Goal: Task Accomplishment & Management: Complete application form

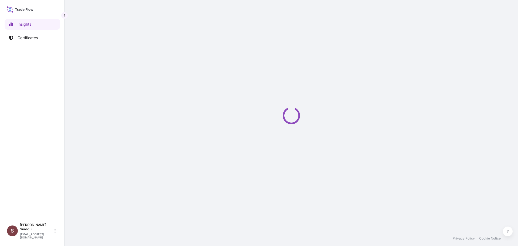
select select "2025"
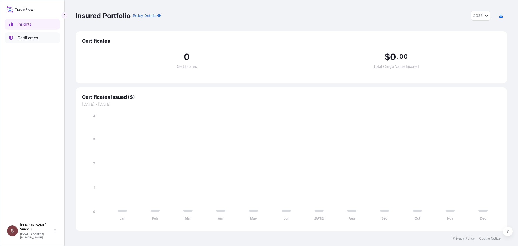
click at [24, 37] on p "Certificates" at bounding box center [28, 37] width 20 height 5
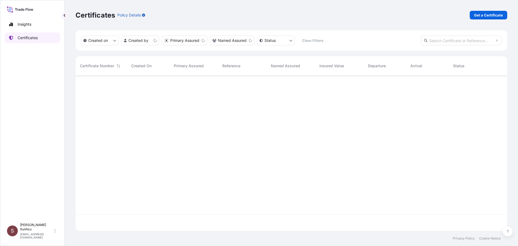
scroll to position [154, 428]
click at [496, 15] on p "Get a Certificate" at bounding box center [488, 14] width 29 height 5
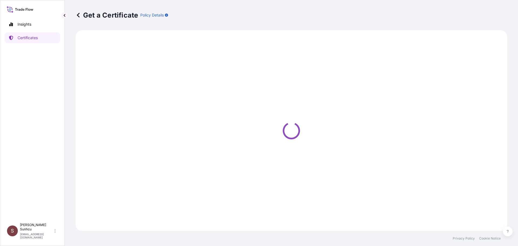
select select "Sea"
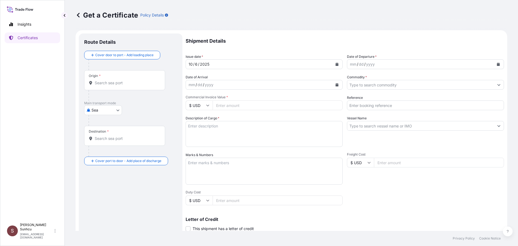
click at [336, 63] on icon "Calendar" at bounding box center [337, 64] width 3 height 3
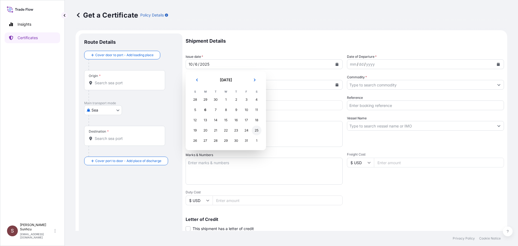
click at [258, 131] on div "25" at bounding box center [257, 130] width 10 height 10
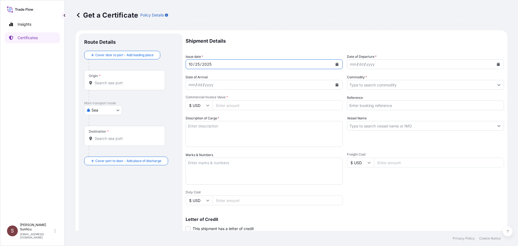
click at [254, 86] on div "mm / dd / yyyy" at bounding box center [259, 85] width 147 height 10
click at [401, 64] on div "mm / dd / yyyy" at bounding box center [420, 64] width 147 height 10
click at [496, 64] on button "Calendar" at bounding box center [498, 64] width 9 height 9
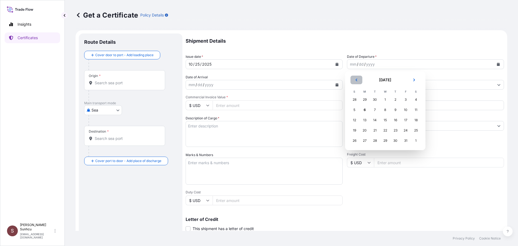
click at [356, 79] on icon "Previous" at bounding box center [356, 79] width 3 height 3
click at [397, 131] on div "25" at bounding box center [396, 130] width 10 height 10
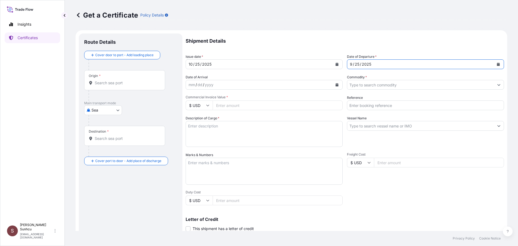
click at [335, 64] on icon "Calendar" at bounding box center [336, 64] width 3 height 3
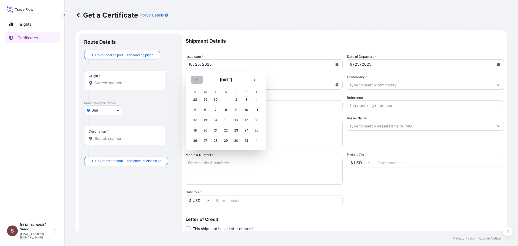
click at [195, 80] on button "Previous" at bounding box center [197, 80] width 12 height 9
click at [235, 131] on div "25" at bounding box center [236, 130] width 10 height 10
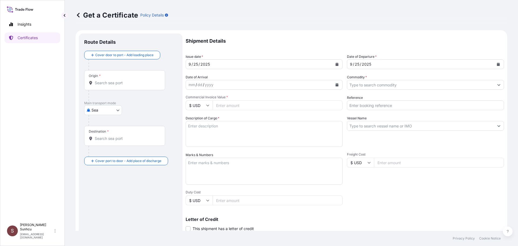
click at [240, 105] on input "Commercial Invoice Value *" at bounding box center [278, 105] width 130 height 10
click at [224, 106] on input "Commercial Invoice Value *" at bounding box center [278, 105] width 130 height 10
paste input "361296"
type input "361296"
click at [367, 107] on input "Reference" at bounding box center [425, 105] width 157 height 10
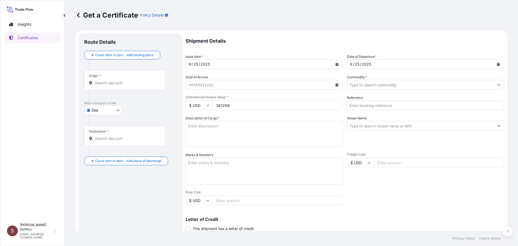
click at [362, 109] on input "Reference" at bounding box center [425, 105] width 157 height 10
paste input "5013262247"
click at [347, 106] on input "5013262247" at bounding box center [425, 105] width 157 height 10
type input "SO NO: 5013262247"
click at [242, 131] on textarea "Description of Cargo *" at bounding box center [264, 134] width 157 height 26
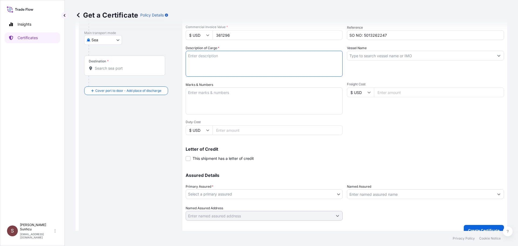
scroll to position [78, 0]
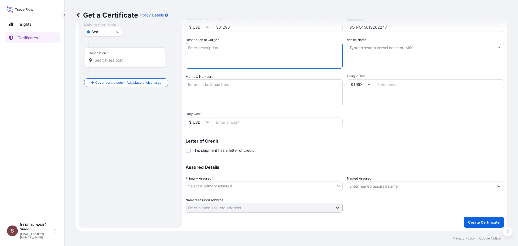
click at [188, 151] on span at bounding box center [188, 150] width 5 height 5
click at [186, 147] on input "This shipment has a letter of credit" at bounding box center [186, 147] width 0 height 0
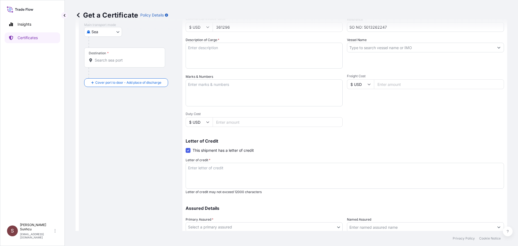
click at [297, 174] on textarea "Letter of credit *" at bounding box center [345, 176] width 318 height 26
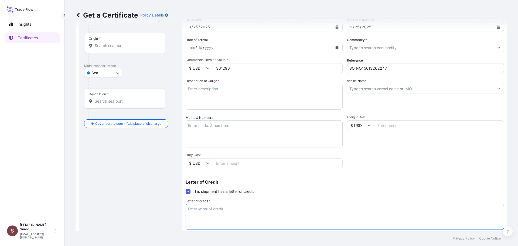
scroll to position [0, 0]
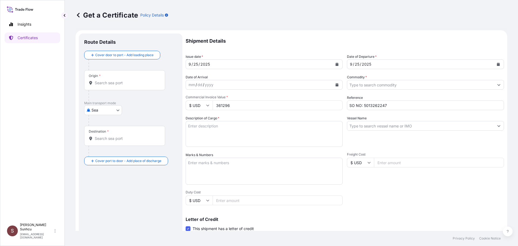
click at [213, 135] on textarea "Description of Cargo *" at bounding box center [264, 134] width 157 height 26
click at [246, 130] on textarea "Description of Cargo *" at bounding box center [264, 134] width 157 height 26
paste textarea "312 MT OF POLYPROPLYENE MOPEN HP461Y AS PER SALES CONTRACT NO.5013262247 DTD.[D…"
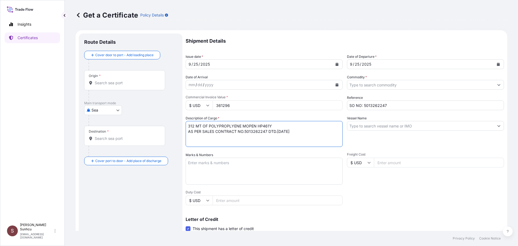
click at [313, 134] on textarea "312 MT OF POLYPROPLYENE MOPEN HP461Y AS PER SALES CONTRACT NO.5013262247 DTD.[D…" at bounding box center [264, 134] width 157 height 26
type textarea "312 MT OF POLYPROPLYENE MOPEN HP461Y AS PER SALES CONTRACT NO.5013262247 DTD.[D…"
click at [383, 125] on input "Vessel Name" at bounding box center [420, 126] width 147 height 10
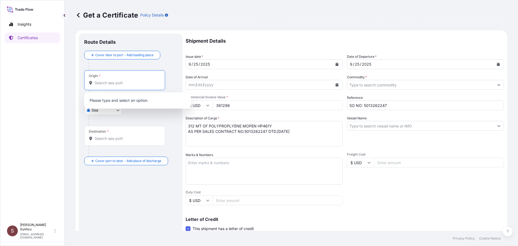
click at [106, 84] on input "Origin *" at bounding box center [127, 82] width 64 height 5
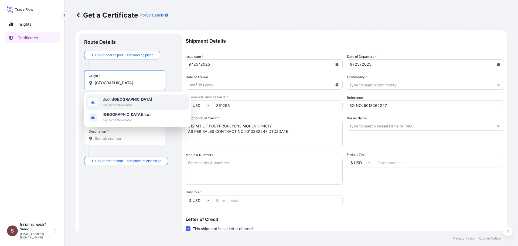
click at [122, 101] on span "[GEOGRAPHIC_DATA]" at bounding box center [128, 99] width 50 height 5
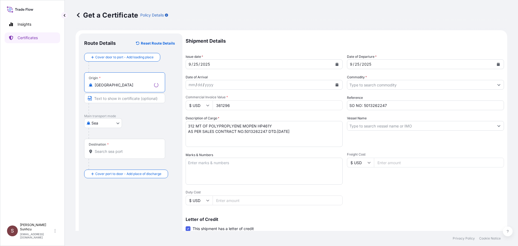
type input "[GEOGRAPHIC_DATA]"
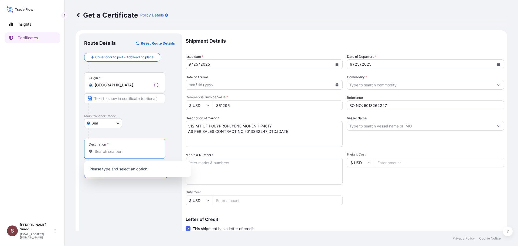
click at [105, 149] on input "Destination *" at bounding box center [127, 151] width 64 height 5
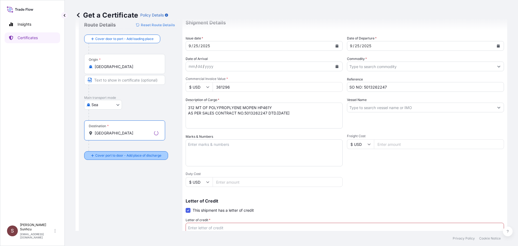
scroll to position [27, 0]
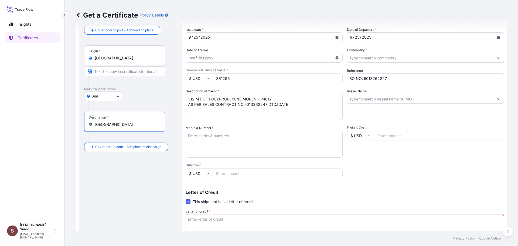
click at [126, 125] on input "[GEOGRAPHIC_DATA]" at bounding box center [127, 124] width 64 height 5
click at [323, 162] on div "Shipment Details Issue date * [DATE] Date of Departure * [DATE] Date of Arrival…" at bounding box center [345, 152] width 318 height 293
click at [126, 124] on input "[GEOGRAPHIC_DATA]" at bounding box center [127, 124] width 64 height 5
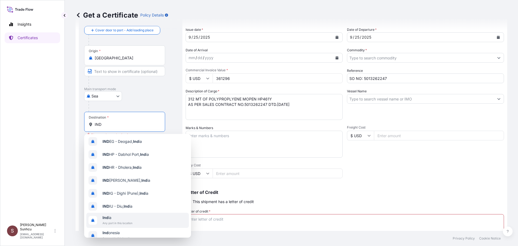
click at [123, 220] on span "Ind ia" at bounding box center [118, 217] width 30 height 5
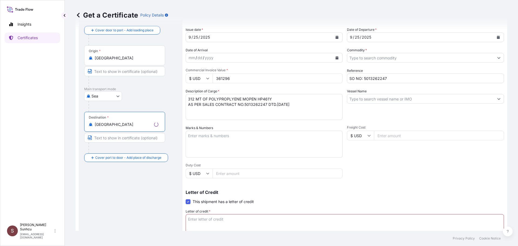
type input "[GEOGRAPHIC_DATA]"
click at [263, 145] on textarea "Marks & Numbers" at bounding box center [264, 144] width 157 height 27
click at [253, 142] on textarea "Marks & Numbers" at bounding box center [264, 144] width 157 height 27
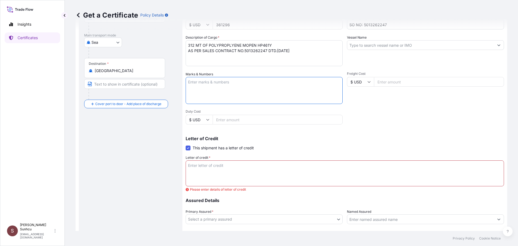
scroll to position [81, 0]
click at [233, 165] on textarea "Letter of credit *" at bounding box center [345, 173] width 318 height 26
click at [272, 170] on textarea "Letter of credit *" at bounding box center [345, 173] width 318 height 26
paste textarea "INSURANCE POLICY OR CERTIFICATE"
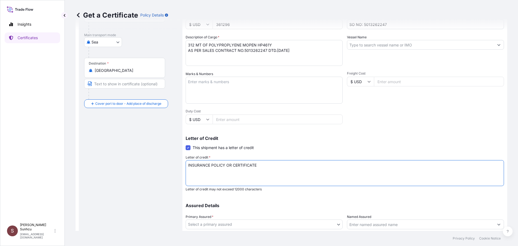
drag, startPoint x: 211, startPoint y: 166, endPoint x: 231, endPoint y: 169, distance: 20.5
click at [231, 169] on textarea "INSURANCE POLICY OR CERTIFICATE" at bounding box center [345, 173] width 318 height 26
click at [257, 164] on textarea "INSURANCE CERTIFICATE" at bounding box center [345, 173] width 318 height 26
paste textarea "IN THE CURRENCY OF THE CREDIT"
click at [290, 166] on textarea "INSURANCE CERTIFICATE IN THE CURRENCY OF THE CREDIT" at bounding box center [345, 173] width 318 height 26
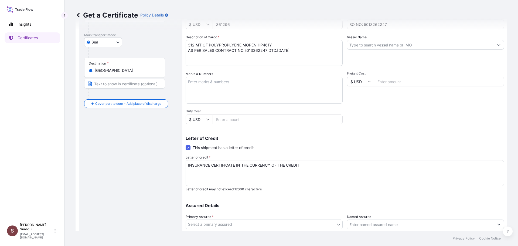
click at [318, 167] on textarea "INSURANCE CERTIFICATE IN THE CURRENCY OF THE CREDIT" at bounding box center [345, 173] width 318 height 26
paste textarea "MADE OUT TO THE ORDER OF IDFC FIRST BANK LIMITED"
click at [349, 165] on textarea "INSURANCE CERTIFICATE IN THE CURRENCY OF THE CREDIT MADE OUT TO THE ORDER OF ID…" at bounding box center [345, 173] width 318 height 26
click at [441, 171] on textarea "INSURANCE CERTIFICATE IN THE CURRENCY OF THE CREDIT MADE OUT TO THE ORDER OF ID…" at bounding box center [345, 173] width 318 height 26
click at [436, 164] on textarea "INSURANCE CERTIFICATE IN THE CURRENCY OF THE CREDIT MADE OUT TO THE ORDER OF ID…" at bounding box center [345, 173] width 318 height 26
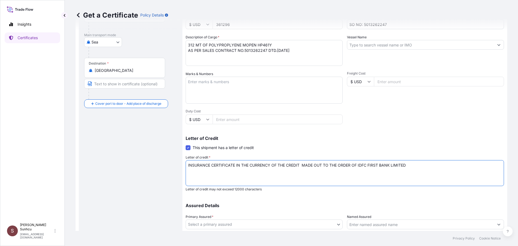
paste textarea "COVERING INSTITUTE CARGO CLAUSE (A), INSTITUTE WAR CLAUSE CARGO) AND INSTITUTE …"
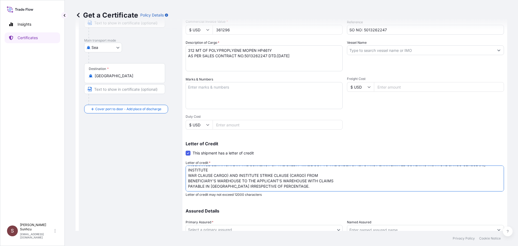
scroll to position [119, 0]
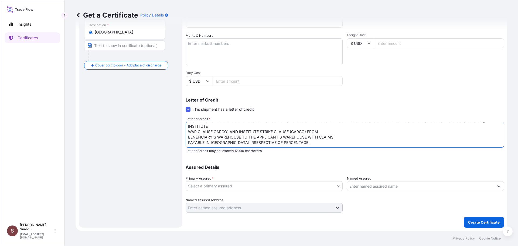
click at [368, 138] on textarea "INSURANCE CERTIFICATE IN THE CURRENCY OF THE CREDIT MADE OUT TO THE ORDER OF ID…" at bounding box center [345, 135] width 318 height 26
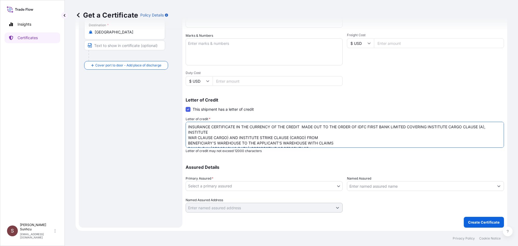
click at [385, 134] on textarea "INSURANCE CERTIFICATE IN THE CURRENCY OF THE CREDIT MADE OUT TO THE ORDER OF ID…" at bounding box center [345, 135] width 318 height 26
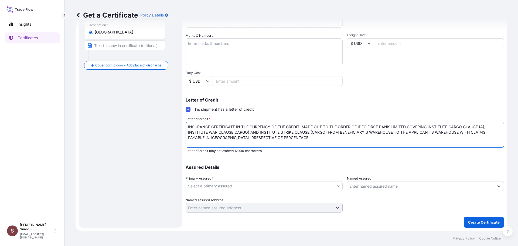
type textarea "INSURANCE CERTIFICATE IN THE CURRENCY OF THE CREDIT MADE OUT TO THE ORDER OF ID…"
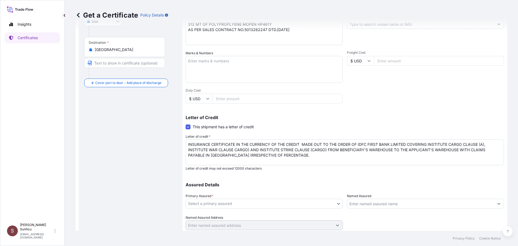
scroll to position [92, 0]
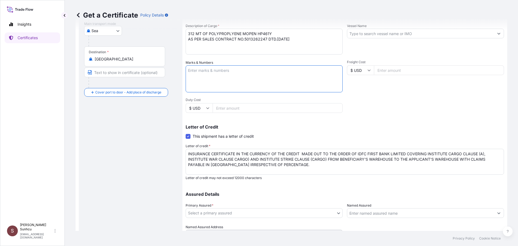
click at [337, 84] on textarea "Marks & Numbers" at bounding box center [264, 78] width 157 height 27
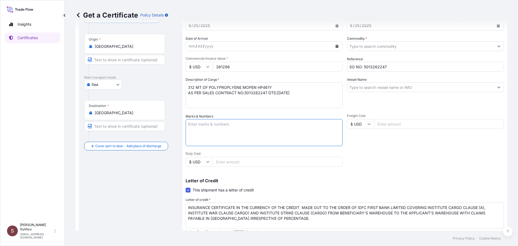
scroll to position [38, 0]
click at [401, 89] on input "Vessel Name" at bounding box center [420, 88] width 147 height 10
click at [358, 89] on input "Vessel Name" at bounding box center [420, 88] width 147 height 10
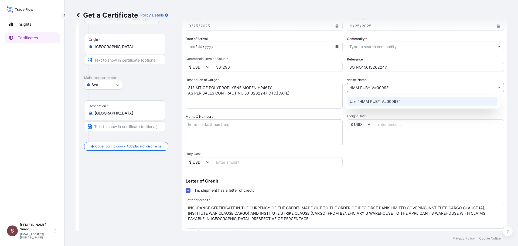
click at [396, 101] on p "Use "HMM RUBY V#0009E"" at bounding box center [375, 101] width 51 height 5
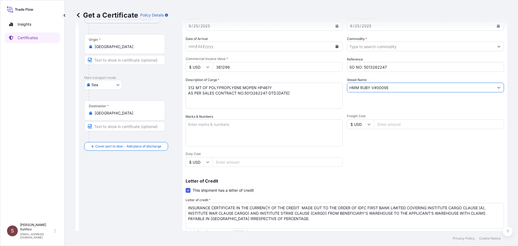
type input "HMM RUBY V#0009E"
click at [404, 132] on div "Freight Cost $ USD" at bounding box center [425, 130] width 157 height 32
click at [370, 160] on div "Shipment Details Issue date * [DATE] Date of Departure * [DATE] Date of Arrival…" at bounding box center [345, 144] width 318 height 298
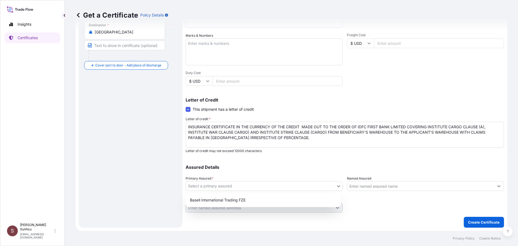
click at [217, 186] on body "Insights Certificates S [PERSON_NAME] Sunhcu [EMAIL_ADDRESS][DOMAIN_NAME] Get a…" at bounding box center [259, 123] width 518 height 246
click at [217, 199] on div "Basell International Trading FZE" at bounding box center [263, 200] width 151 height 10
select select "32039"
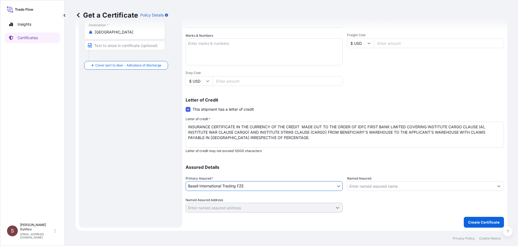
click at [409, 203] on div at bounding box center [425, 204] width 157 height 15
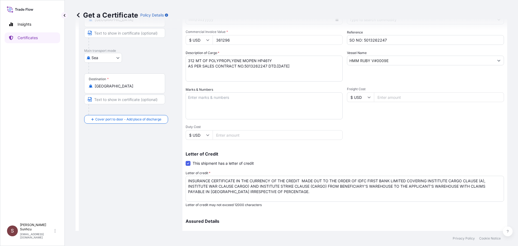
scroll to position [0, 0]
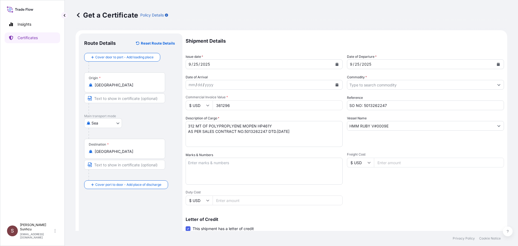
click at [302, 134] on textarea "312 MT OF POLYPROPLYENE MOPEN HP461Y AS PER SALES CONTRACT NO.5013262247 DTD.[D…" at bounding box center [264, 134] width 157 height 26
click at [242, 161] on textarea "Marks & Numbers" at bounding box center [264, 171] width 157 height 27
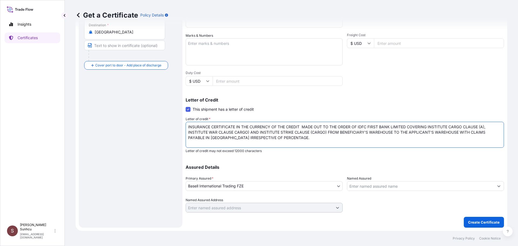
click at [491, 148] on div "Letter of credit * INSURANCE CERTIFICATE IN THE CURRENCY OF THE CREDIT MADE OUT…" at bounding box center [345, 134] width 318 height 37
click at [481, 137] on textarea "INSURANCE CERTIFICATE IN THE CURRENCY OF THE CREDIT MADE OUT TO THE ORDER OF ID…" at bounding box center [345, 135] width 318 height 26
paste textarea "VESSEL NAME AND VOYAGE NO: SEASPAN [GEOGRAPHIC_DATA], V.539S . NUMBER OF ORIGIN…"
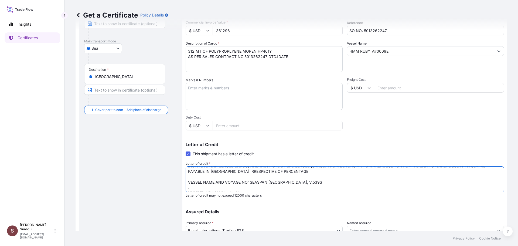
scroll to position [65, 0]
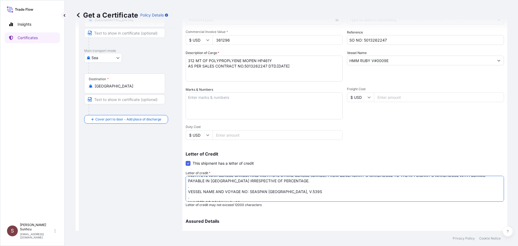
click at [405, 60] on input "HMM RUBY V#0009E" at bounding box center [420, 61] width 147 height 10
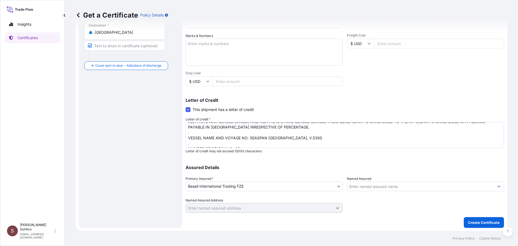
scroll to position [119, 0]
click at [293, 134] on textarea "INSURANCE CERTIFICATE IN THE CURRENCY OF THE CREDIT MADE OUT TO THE ORDER OF ID…" at bounding box center [345, 135] width 318 height 26
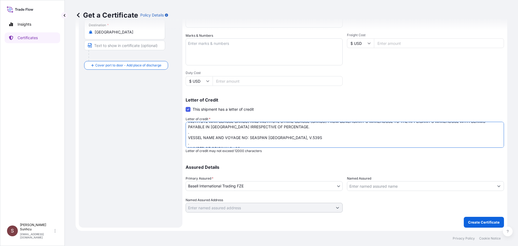
drag, startPoint x: 304, startPoint y: 137, endPoint x: 248, endPoint y: 140, distance: 55.7
click at [248, 140] on textarea "INSURANCE CERTIFICATE IN THE CURRENCY OF THE CREDIT MADE OUT TO THE ORDER OF ID…" at bounding box center [345, 135] width 318 height 26
paste textarea "HMM RUBY V#0009E"
click at [275, 138] on textarea "INSURANCE CERTIFICATE IN THE CURRENCY OF THE CREDIT MADE OUT TO THE ORDER OF ID…" at bounding box center [345, 135] width 318 height 26
click at [294, 139] on textarea "INSURANCE CERTIFICATE IN THE CURRENCY OF THE CREDIT MADE OUT TO THE ORDER OF ID…" at bounding box center [345, 135] width 318 height 26
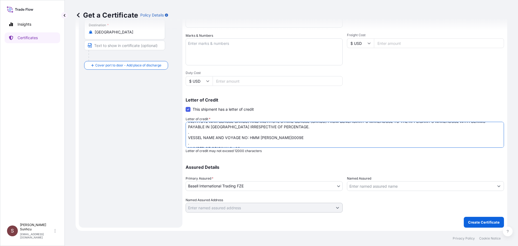
click at [275, 138] on textarea "INSURANCE CERTIFICATE IN THE CURRENCY OF THE CREDIT MADE OUT TO THE ORDER OF ID…" at bounding box center [345, 135] width 318 height 26
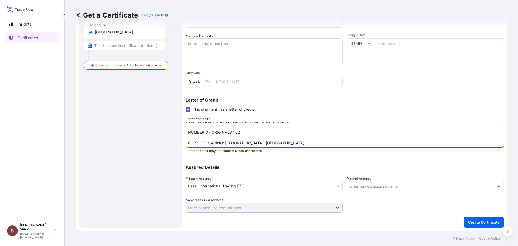
scroll to position [38, 0]
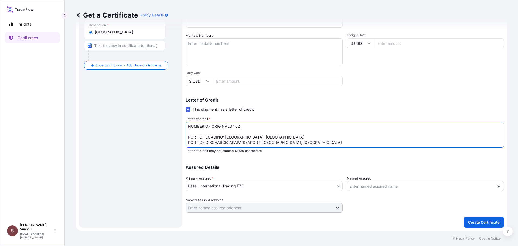
drag, startPoint x: 269, startPoint y: 131, endPoint x: 224, endPoint y: 134, distance: 44.6
click at [224, 134] on textarea "INSURANCE CERTIFICATE IN THE CURRENCY OF THE CREDIT MADE OUT TO THE ORDER OF ID…" at bounding box center [345, 135] width 318 height 26
click at [242, 143] on textarea "INSURANCE CERTIFICATE IN THE CURRENCY OF THE CREDIT MADE OUT TO THE ORDER OF ID…" at bounding box center [345, 135] width 318 height 26
click at [232, 136] on textarea "INSURANCE CERTIFICATE IN THE CURRENCY OF THE CREDIT MADE OUT TO THE ORDER OF ID…" at bounding box center [345, 135] width 318 height 26
click at [229, 138] on textarea "INSURANCE CERTIFICATE IN THE CURRENCY OF THE CREDIT MADE OUT TO THE ORDER OF ID…" at bounding box center [345, 135] width 318 height 26
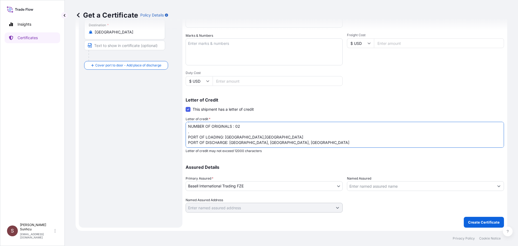
drag, startPoint x: 230, startPoint y: 136, endPoint x: 314, endPoint y: 138, distance: 84.5
click at [314, 138] on textarea "INSURANCE CERTIFICATE IN THE CURRENCY OF THE CREDIT MADE OUT TO THE ORDER OF ID…" at bounding box center [345, 135] width 318 height 26
click at [314, 141] on textarea "INSURANCE CERTIFICATE IN THE CURRENCY OF THE CREDIT MADE OUT TO THE ORDER OF ID…" at bounding box center [345, 135] width 318 height 26
paste textarea ". Insurance cover under this Insurance document is effective from: [DATE] . "[P…"
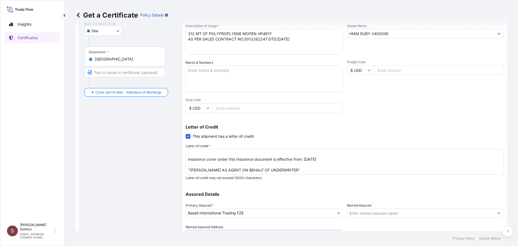
scroll to position [60, 0]
click at [309, 159] on textarea "INSURANCE CERTIFICATE IN THE CURRENCY OF THE CREDIT MADE OUT TO THE ORDER OF ID…" at bounding box center [345, 162] width 318 height 26
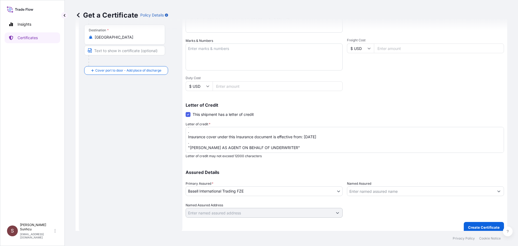
scroll to position [119, 0]
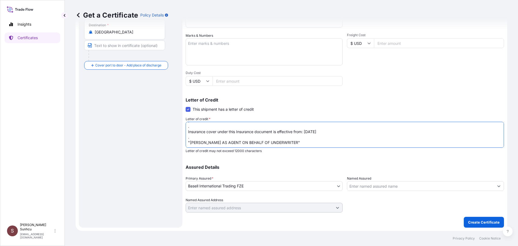
click at [320, 136] on textarea "INSURANCE CERTIFICATE IN THE CURRENCY OF THE CREDIT MADE OUT TO THE ORDER OF ID…" at bounding box center [345, 135] width 318 height 26
click at [206, 141] on textarea "INSURANCE CERTIFICATE IN THE CURRENCY OF THE CREDIT MADE OUT TO THE ORDER OF ID…" at bounding box center [345, 135] width 318 height 26
click at [207, 139] on textarea "INSURANCE CERTIFICATE IN THE CURRENCY OF THE CREDIT MADE OUT TO THE ORDER OF ID…" at bounding box center [345, 135] width 318 height 26
paste textarea "LC NO: IMLC201012503446 AND DATE: 250912"
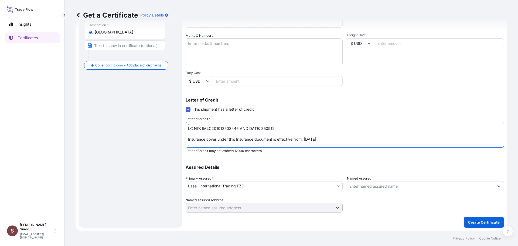
scroll to position [65, 0]
type textarea "INSURANCE CERTIFICATE IN THE CURRENCY OF THE CREDIT MADE OUT TO THE ORDER OF ID…"
click at [475, 222] on p "Create Certificate" at bounding box center [484, 221] width 32 height 5
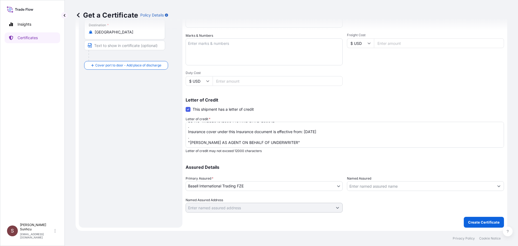
scroll to position [0, 0]
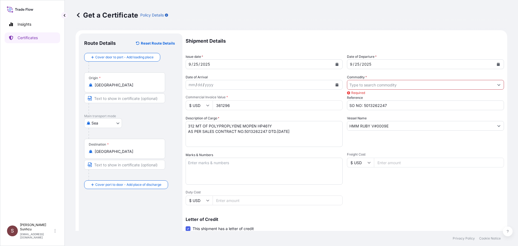
click at [372, 84] on input "Commodity *" at bounding box center [420, 85] width 147 height 10
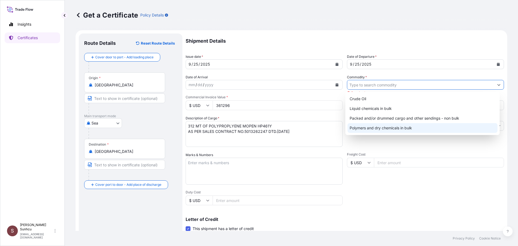
click at [376, 130] on div "Polymers and dry chemicals in bulk" at bounding box center [423, 128] width 150 height 10
type input "Polymers and dry chemicals in bulk"
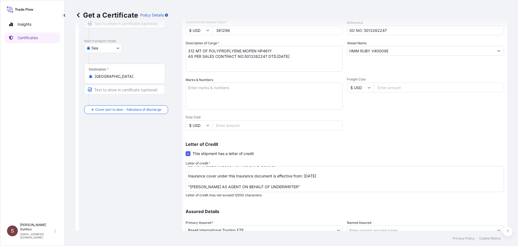
scroll to position [119, 0]
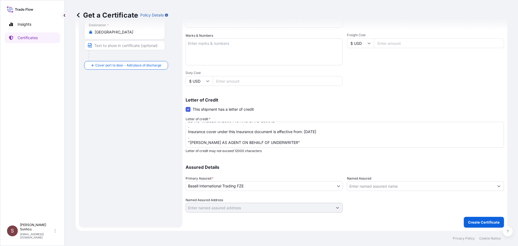
click at [475, 224] on p "Create Certificate" at bounding box center [484, 221] width 32 height 5
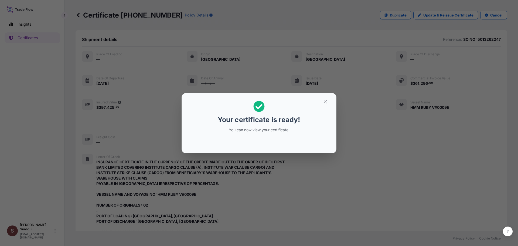
click at [416, 144] on div "Your certificate is ready! You can now view your certificate!" at bounding box center [259, 123] width 518 height 246
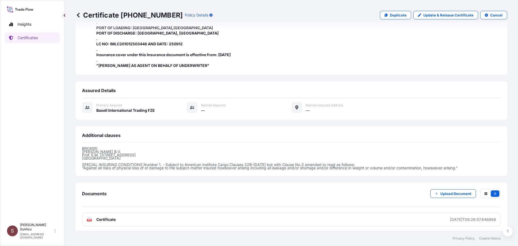
scroll to position [190, 0]
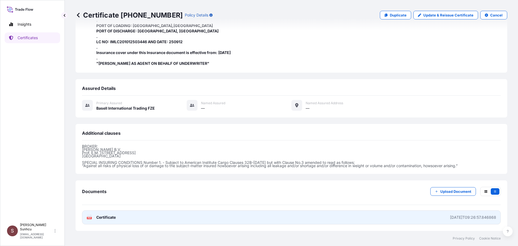
click at [121, 217] on link "PDF Certificate [DATE]T09:26:57.846868" at bounding box center [291, 217] width 419 height 14
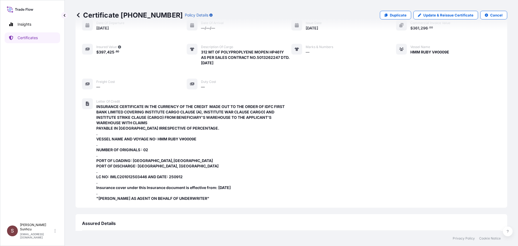
click at [312, 96] on div "Place of Loading — Origin [GEOGRAPHIC_DATA] Destination [GEOGRAPHIC_DATA] Place…" at bounding box center [291, 101] width 419 height 220
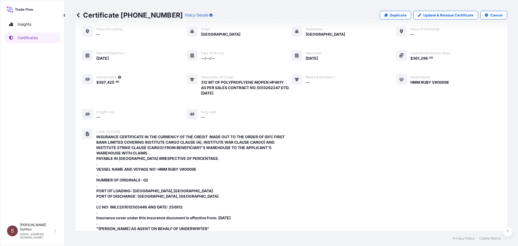
scroll to position [1, 0]
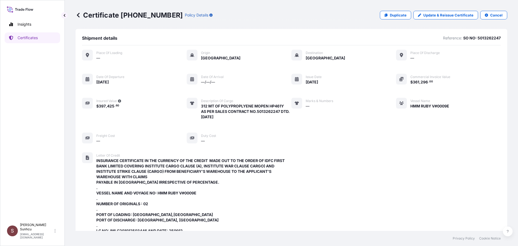
click at [491, 38] on p "SO NO: 5013262247" at bounding box center [482, 37] width 38 height 5
copy p "5013262247"
